Goal: Task Accomplishment & Management: Manage account settings

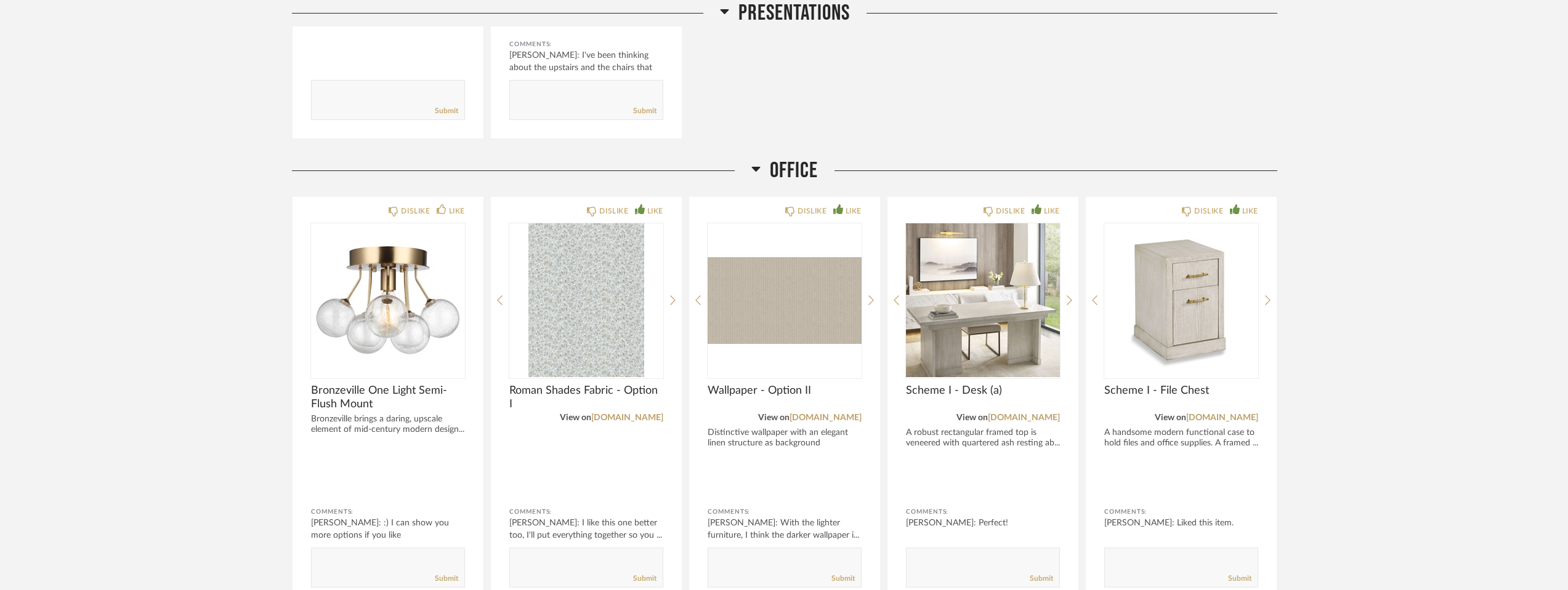
scroll to position [2383, 0]
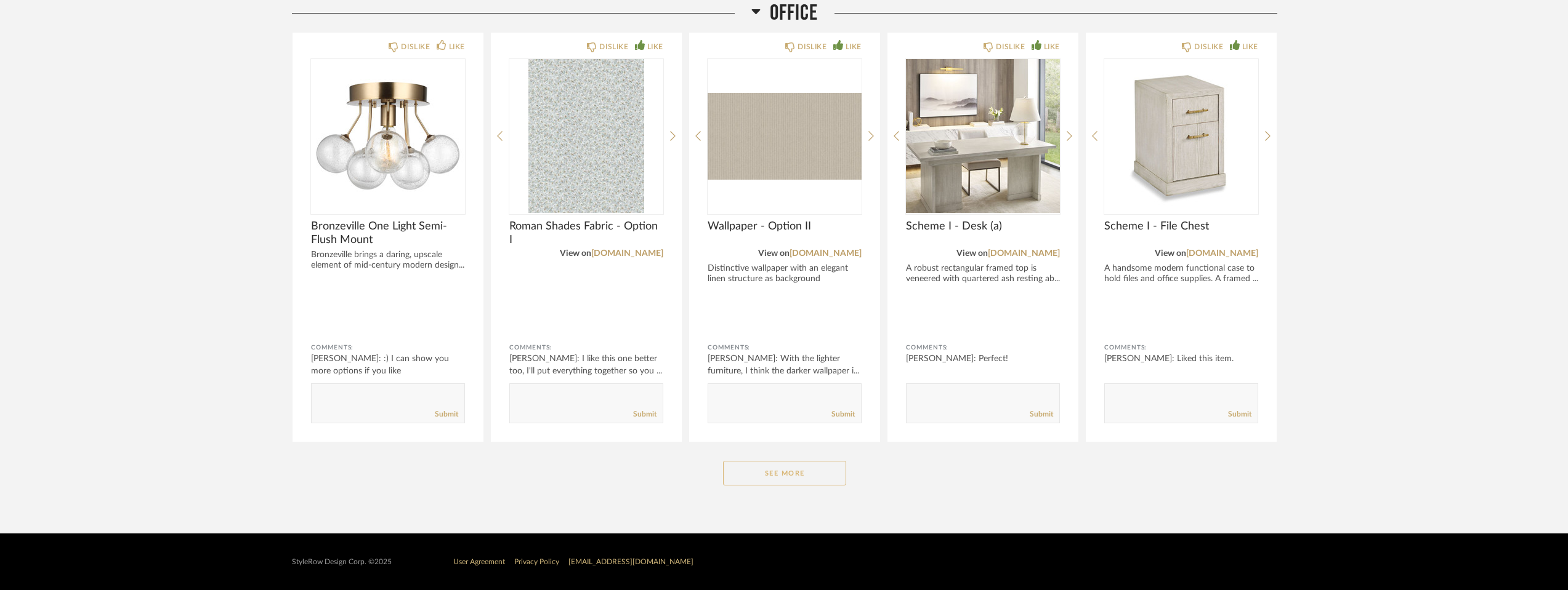
click at [792, 480] on button "See More" at bounding box center [784, 473] width 123 height 25
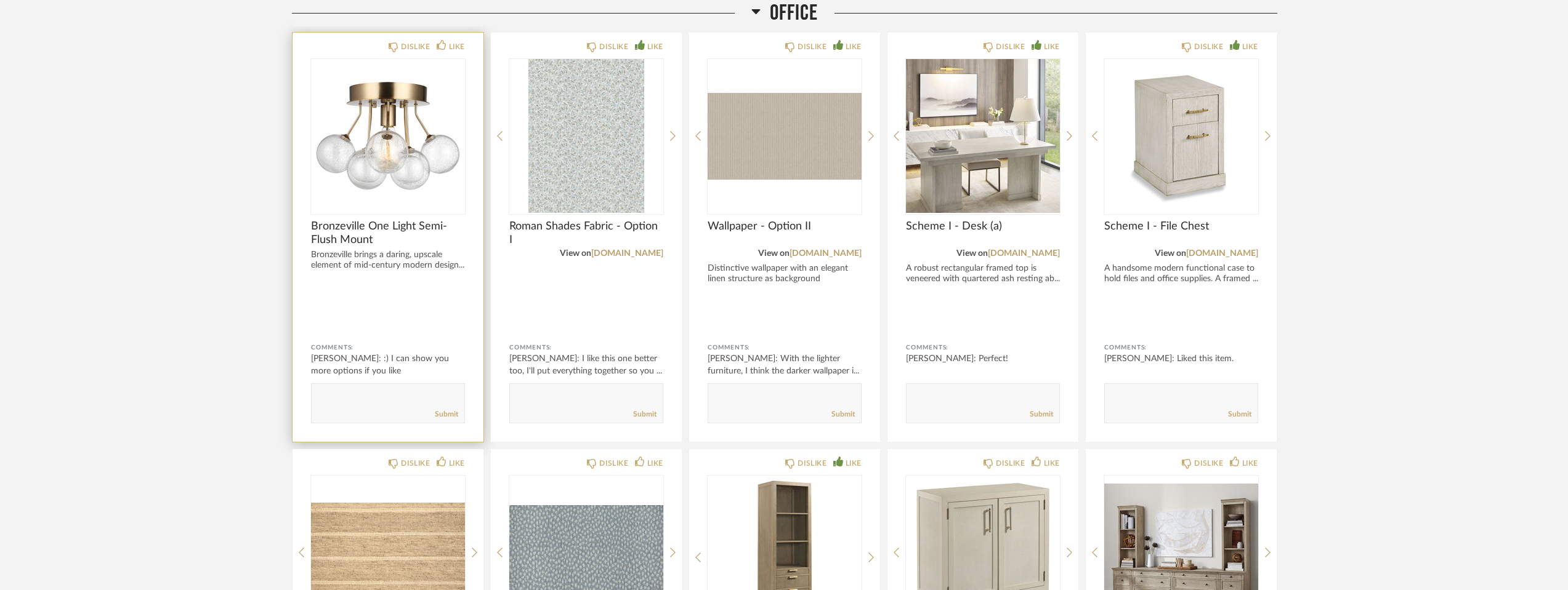
click at [344, 404] on textarea at bounding box center [388, 398] width 153 height 16
type textarea "I may go with this one but yes let's see more options please."
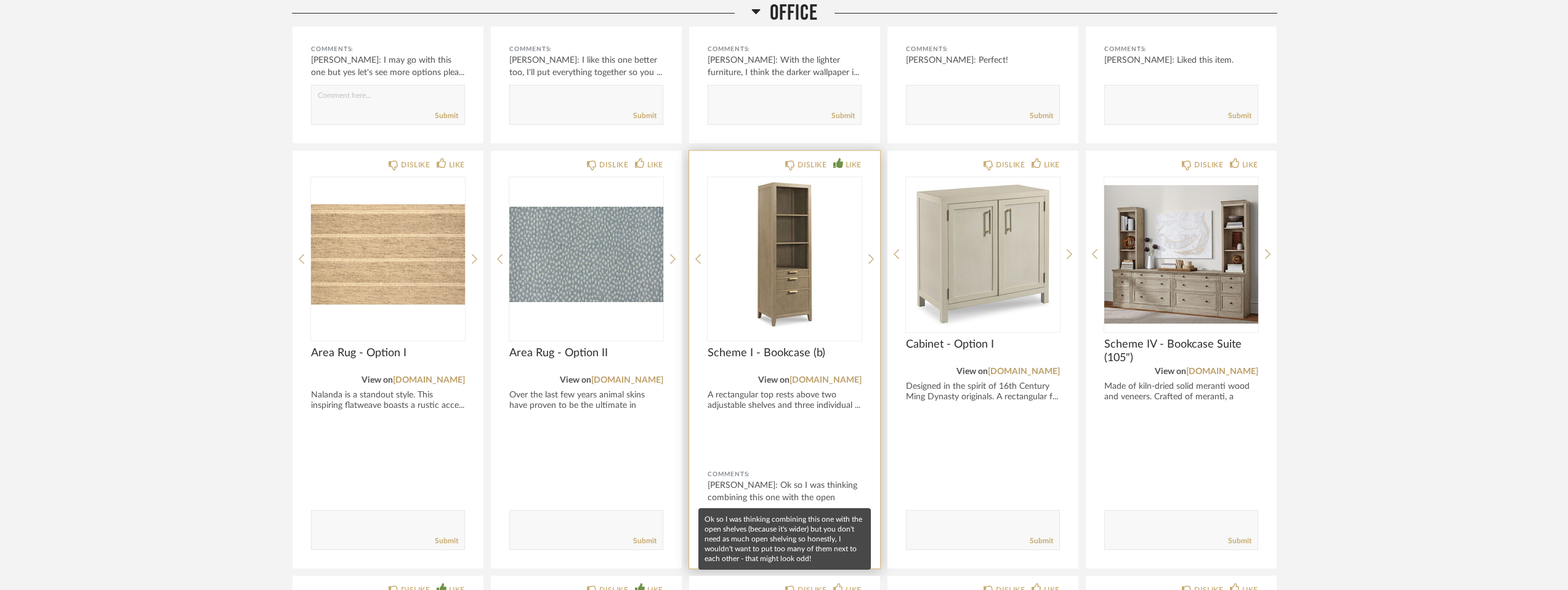
scroll to position [2691, 0]
click at [769, 488] on div "[PERSON_NAME]: Ok so I was thinking combining this one with the open shelv..." at bounding box center [785, 497] width 154 height 37
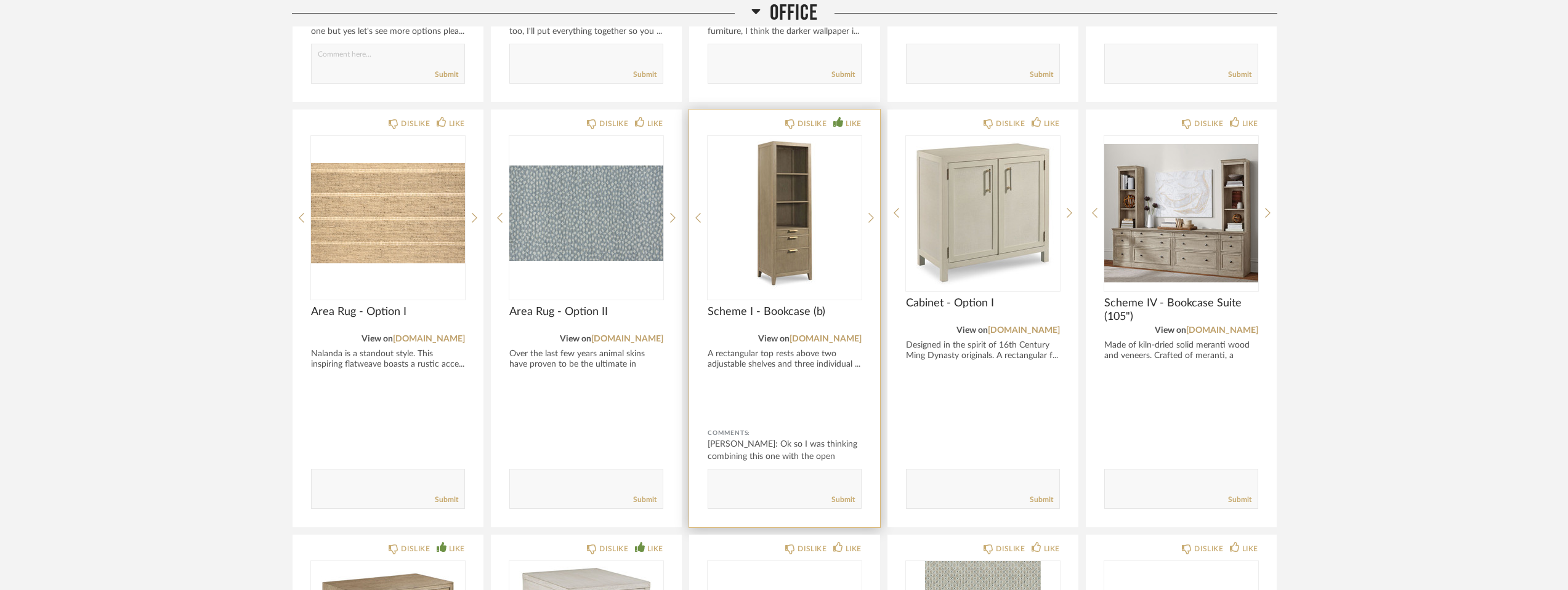
scroll to position [2752, 0]
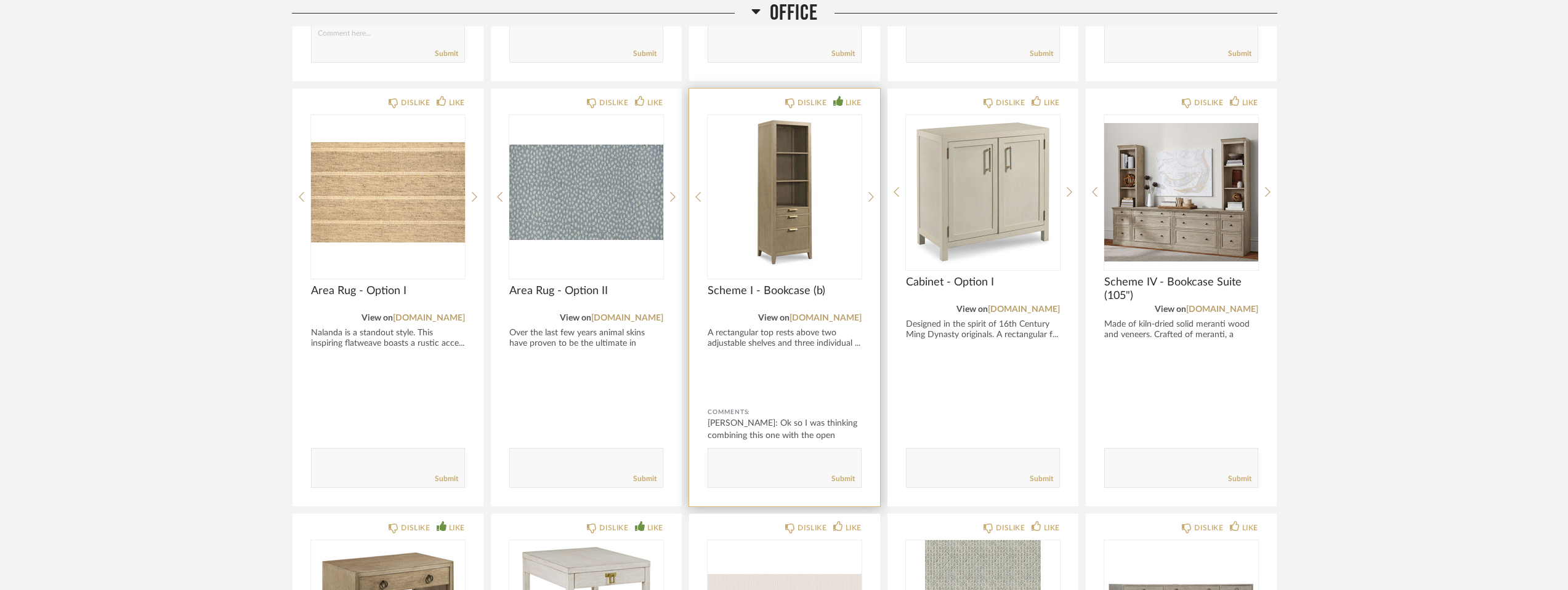
click at [719, 444] on div "Comments: [PERSON_NAME]: Ok so I was thinking combining this one with the open …" at bounding box center [785, 447] width 154 height 82
click at [949, 173] on img "0" at bounding box center [983, 192] width 154 height 154
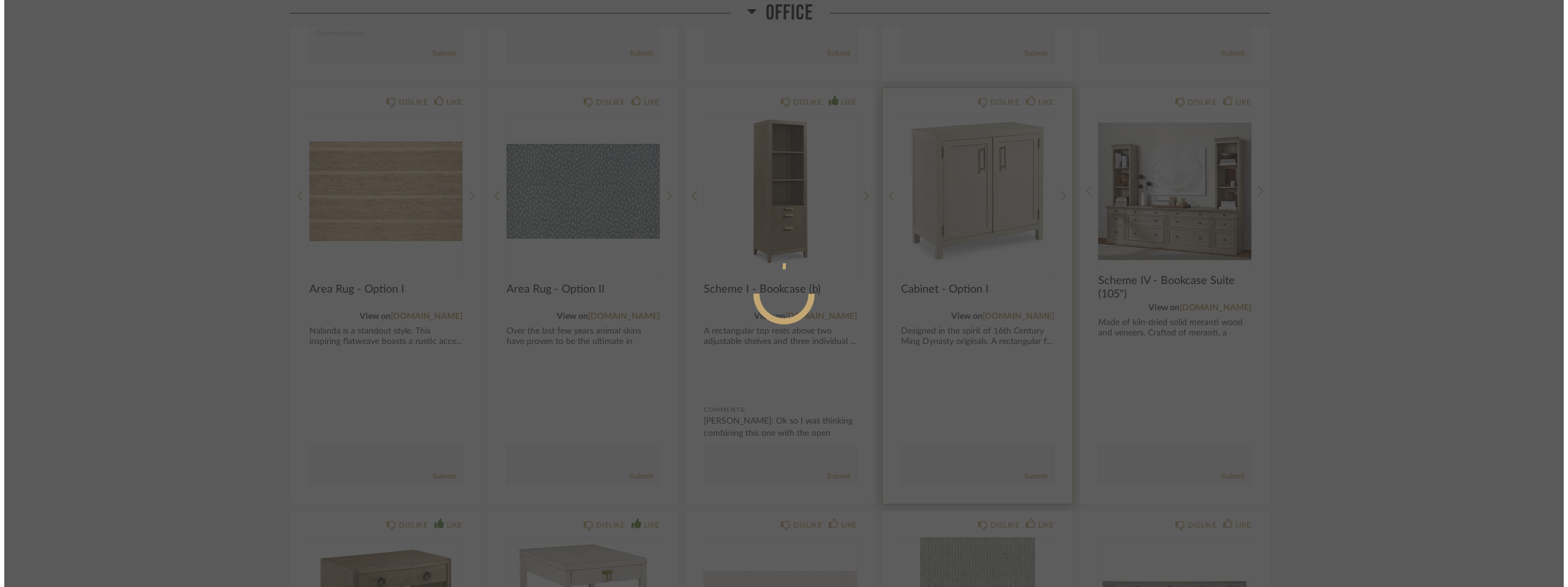
scroll to position [0, 0]
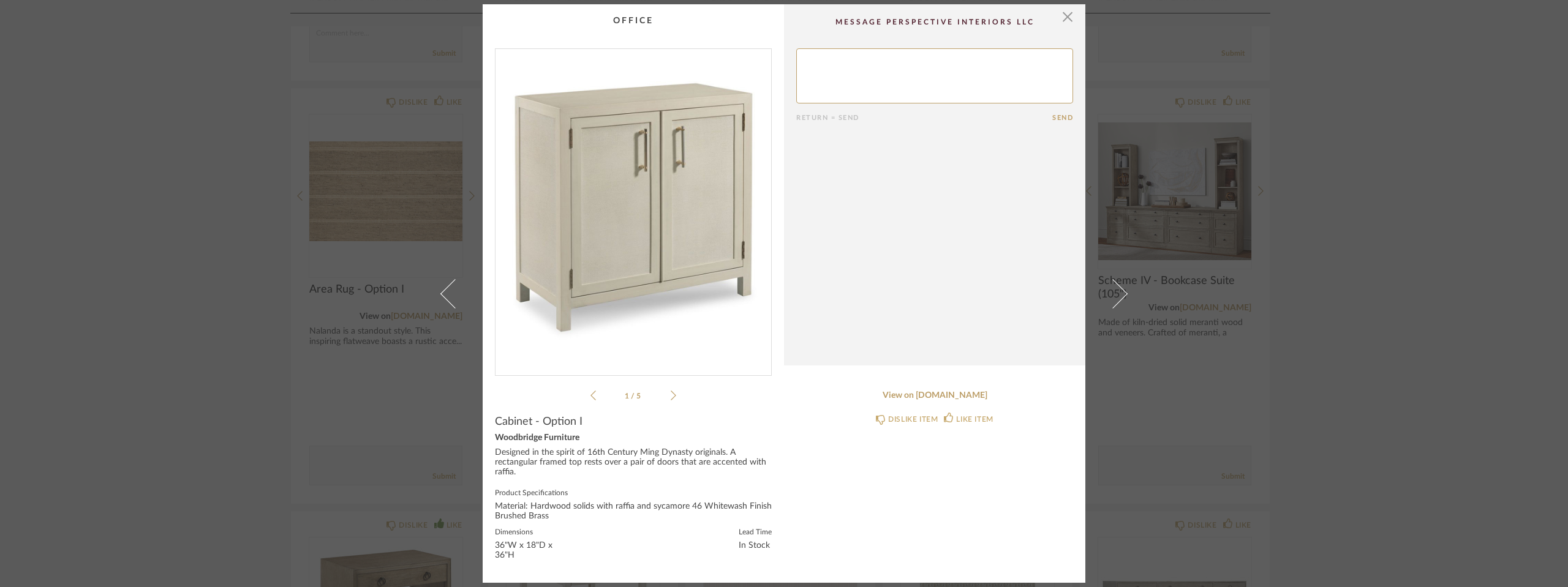
click at [666, 390] on li "1 / 5" at bounding box center [633, 395] width 75 height 14
click at [671, 390] on icon at bounding box center [673, 396] width 6 height 11
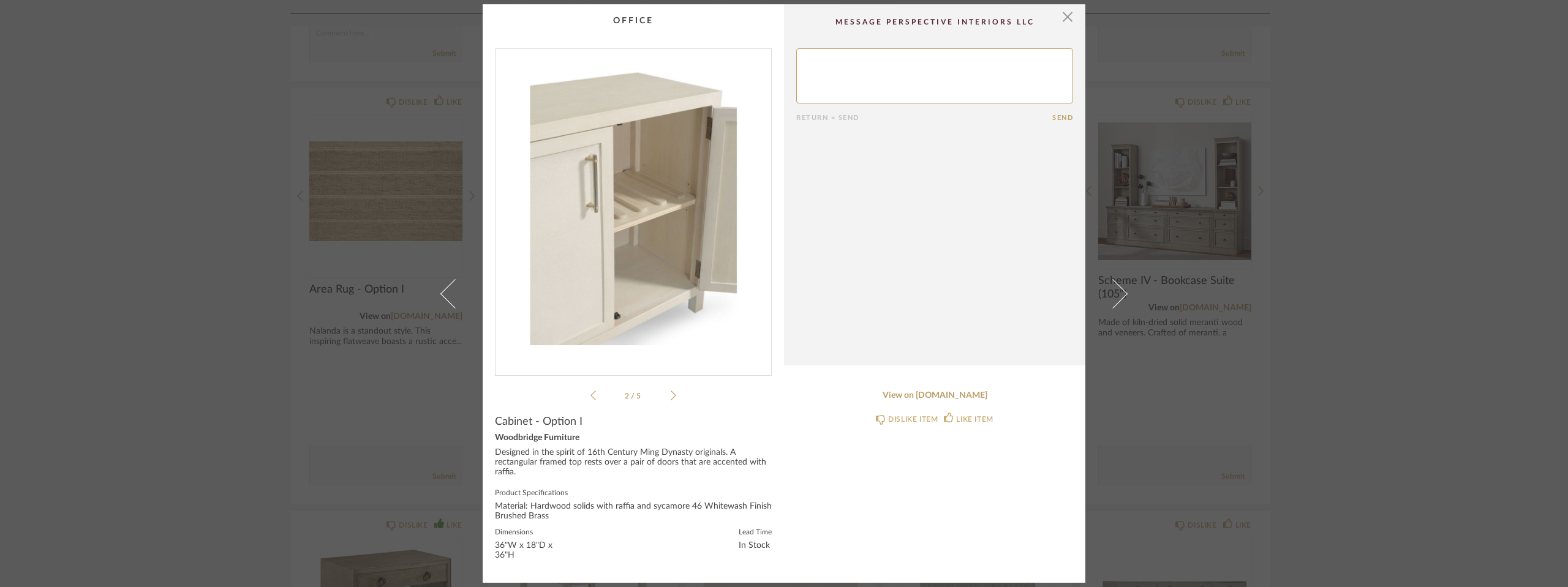
click at [671, 390] on icon at bounding box center [673, 396] width 6 height 11
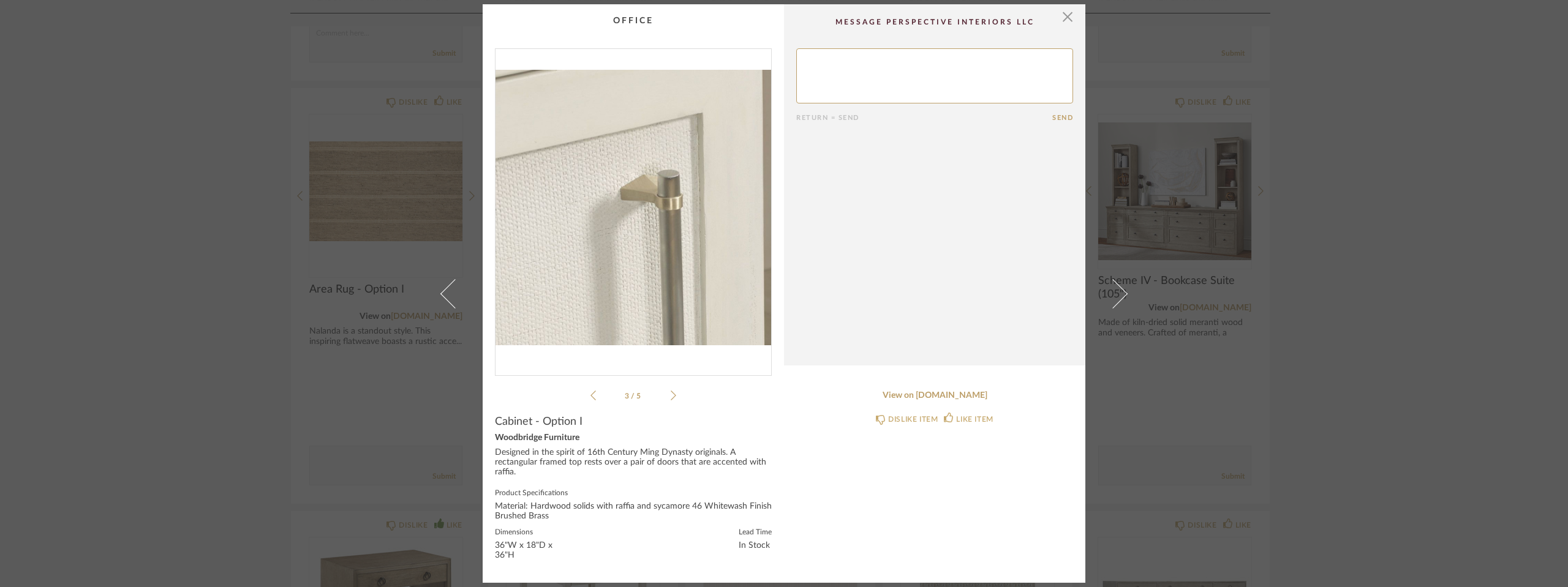
click at [671, 390] on icon at bounding box center [673, 396] width 6 height 11
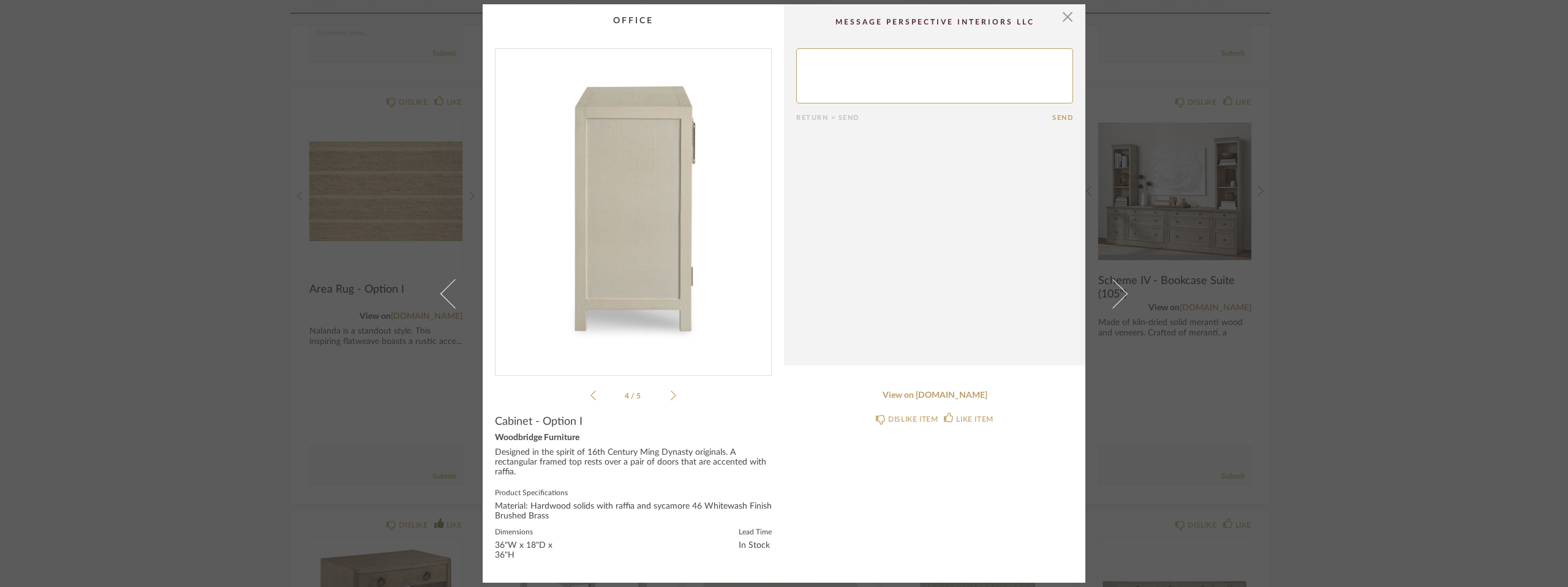
click at [671, 390] on icon at bounding box center [673, 396] width 6 height 11
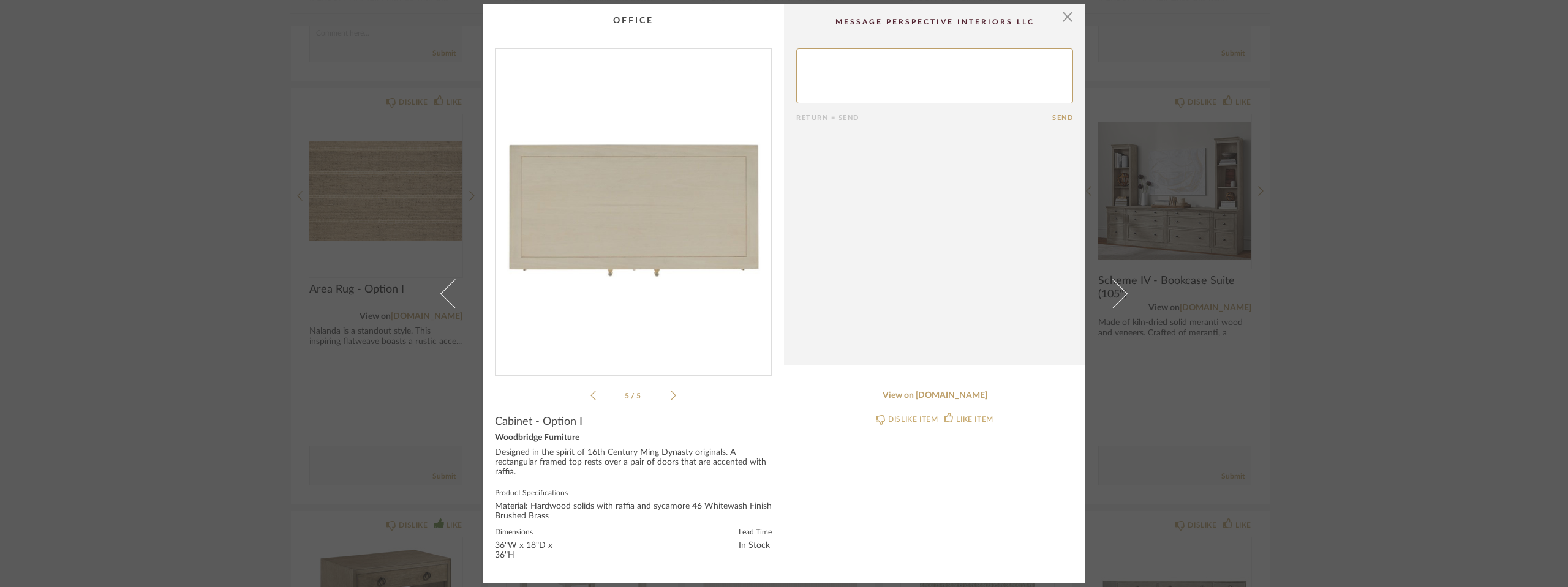
click at [671, 390] on icon at bounding box center [673, 396] width 6 height 11
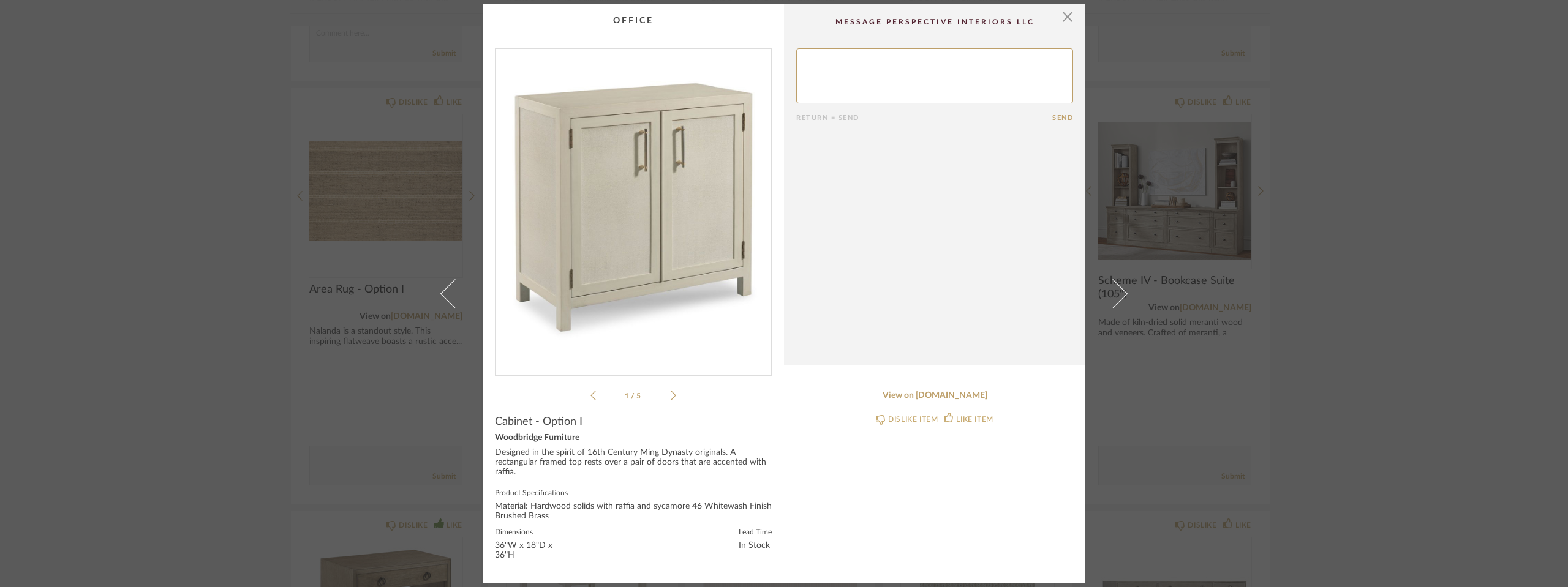
click at [671, 390] on icon at bounding box center [673, 396] width 6 height 11
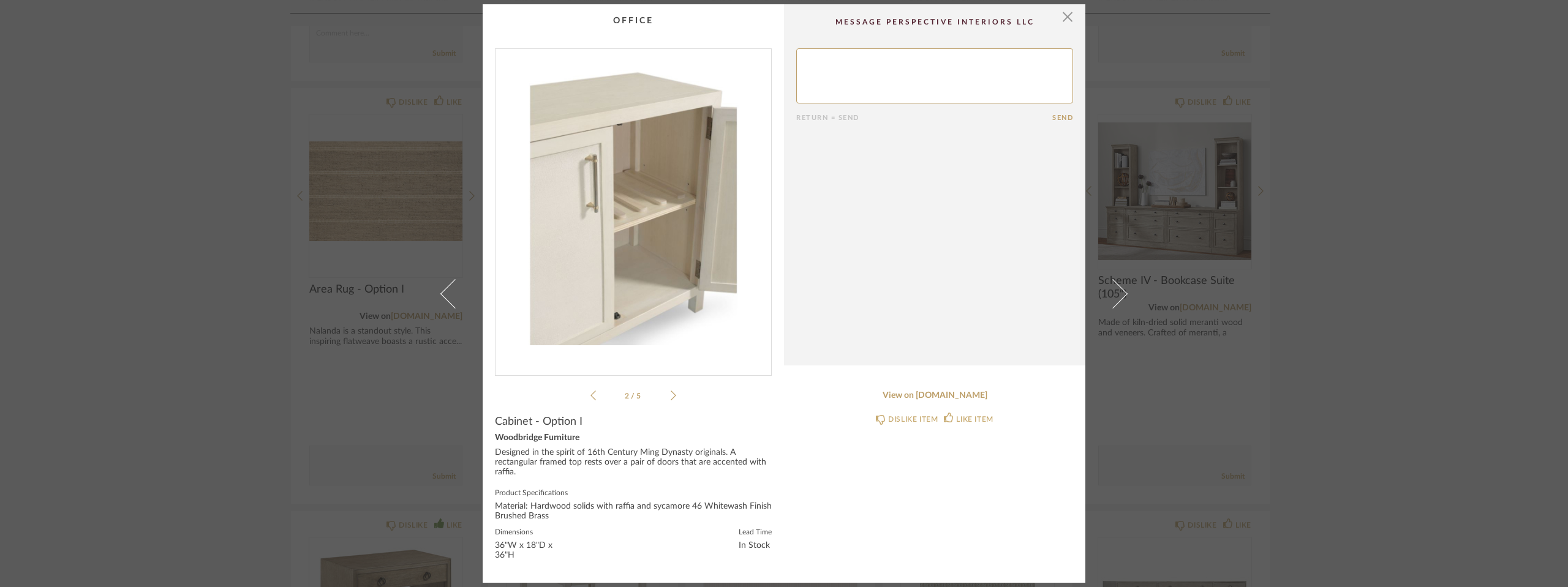
click at [671, 390] on icon at bounding box center [673, 396] width 6 height 11
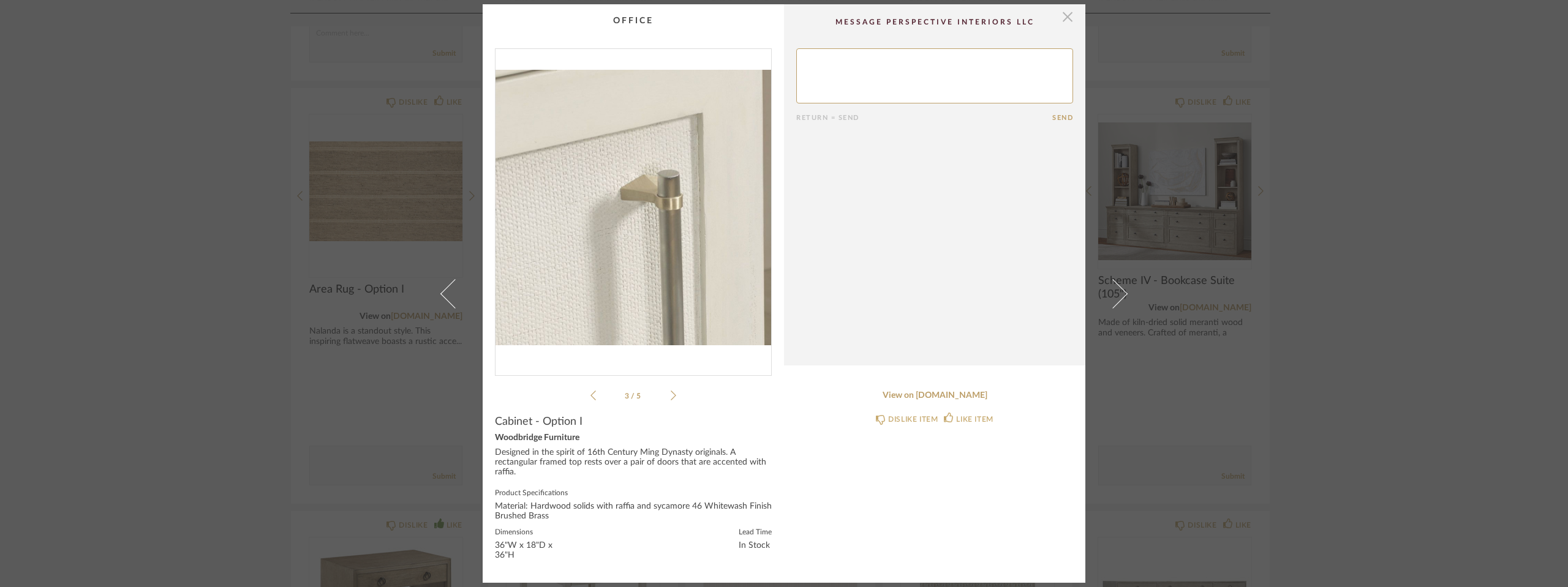
click at [1058, 12] on span "button" at bounding box center [1067, 16] width 24 height 24
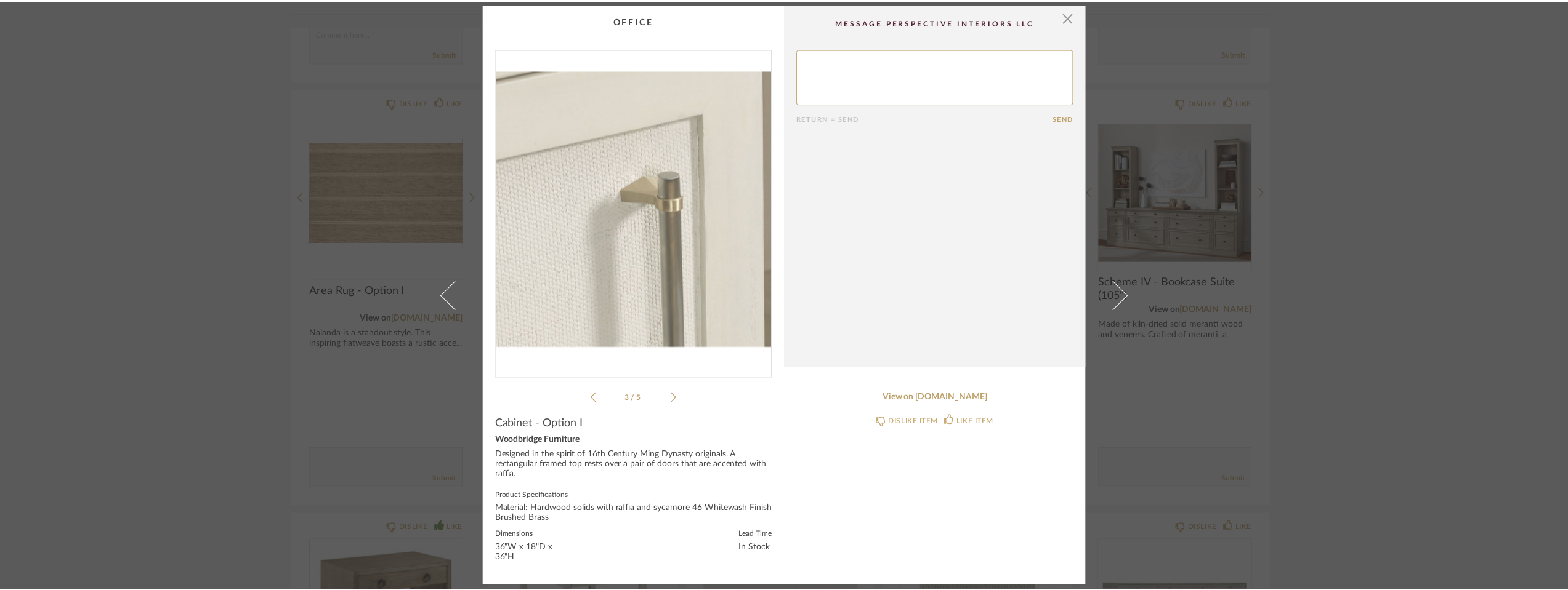
scroll to position [2752, 0]
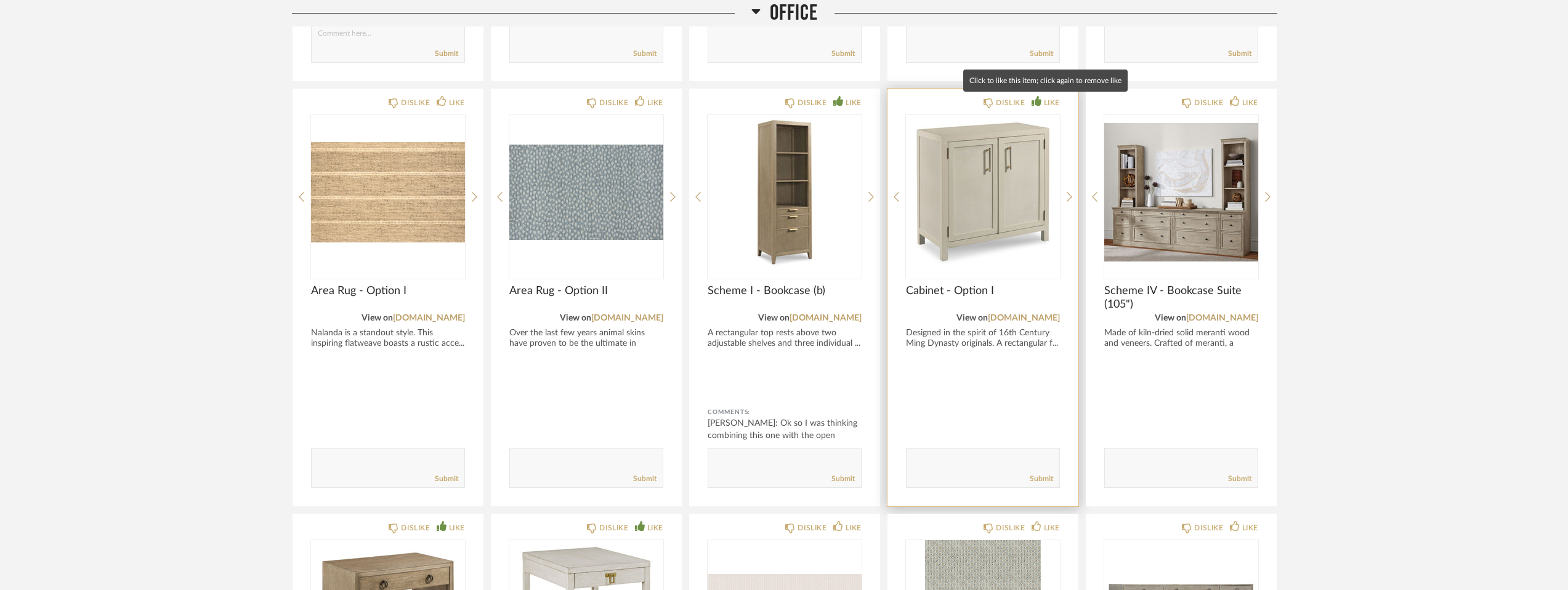
click at [1050, 105] on div "LIKE" at bounding box center [1051, 103] width 16 height 13
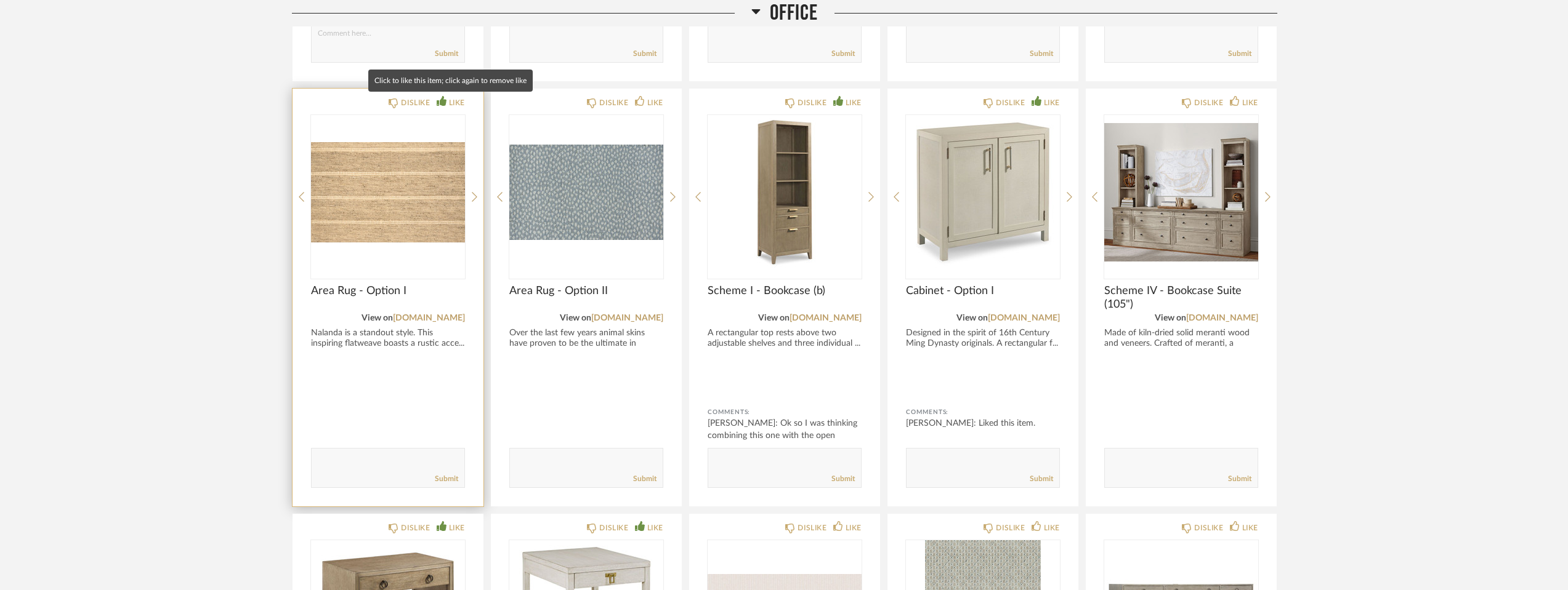
click at [455, 103] on div "LIKE" at bounding box center [457, 103] width 16 height 13
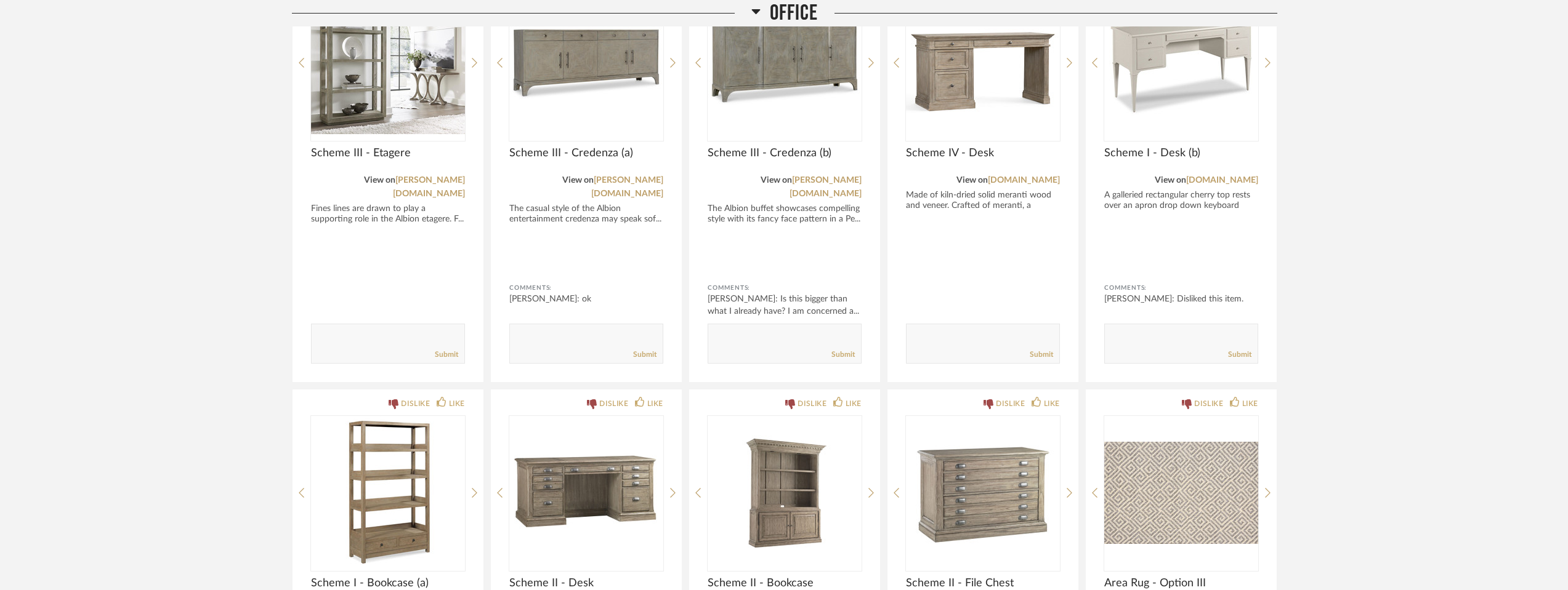
scroll to position [3984, 0]
